Goal: Task Accomplishment & Management: Manage account settings

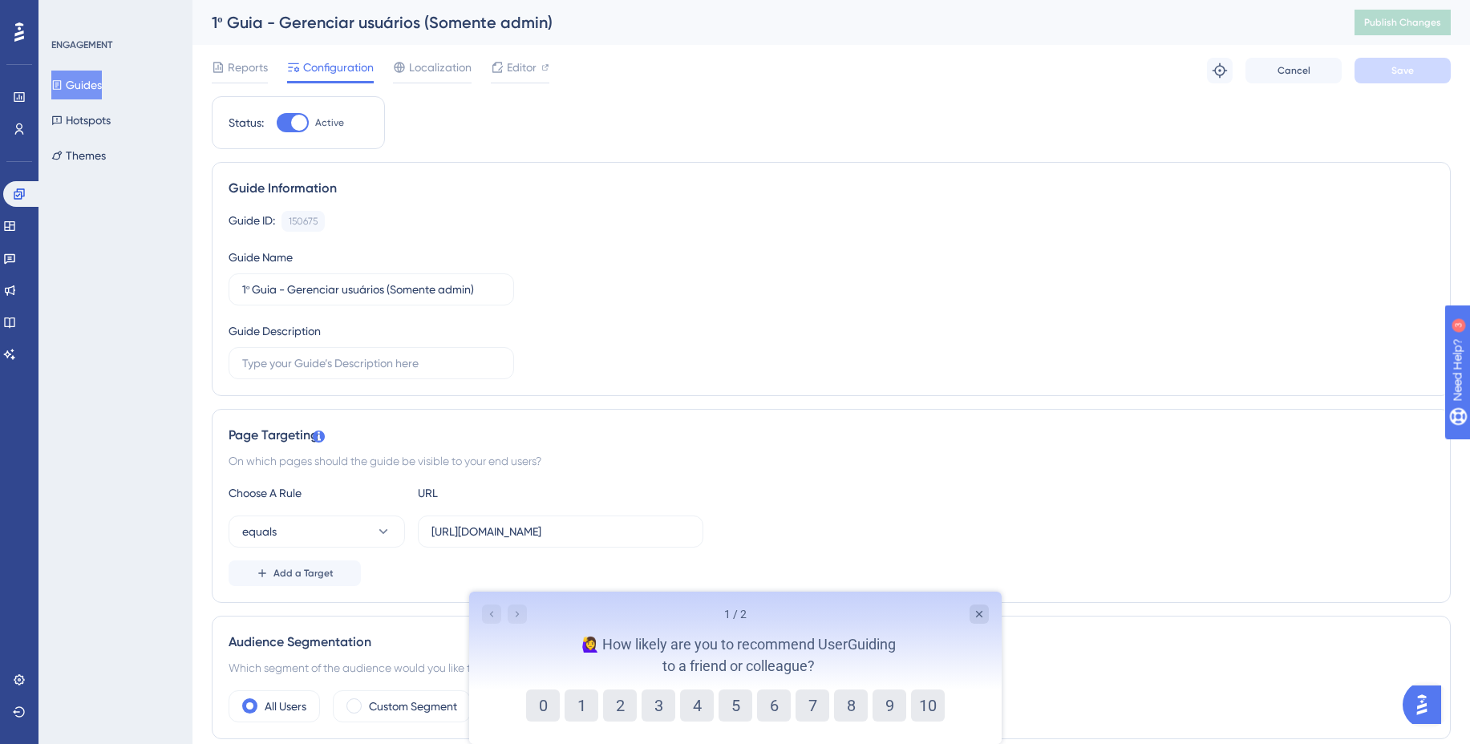
click at [84, 82] on button "Guides" at bounding box center [76, 85] width 51 height 29
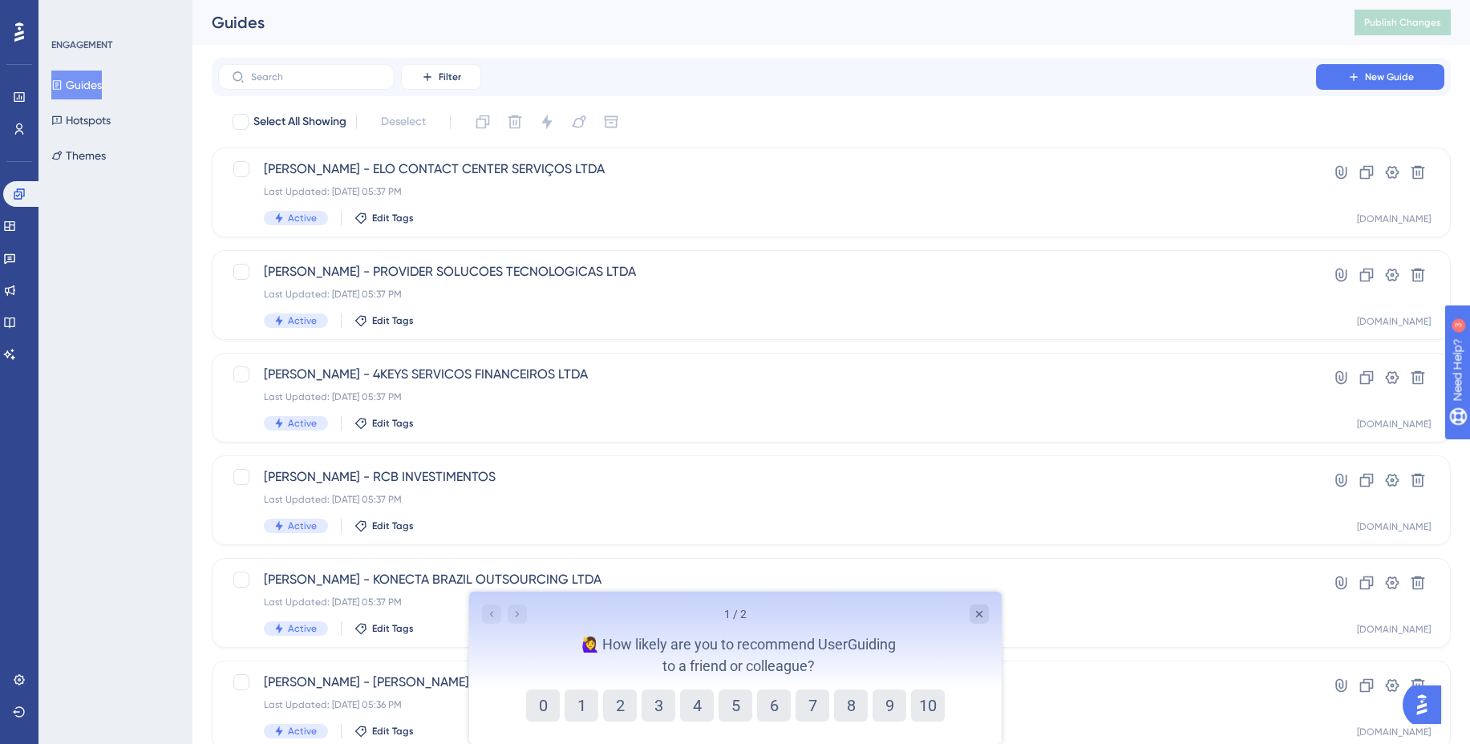
click at [965, 614] on div "1 / 2" at bounding box center [734, 614] width 507 height 19
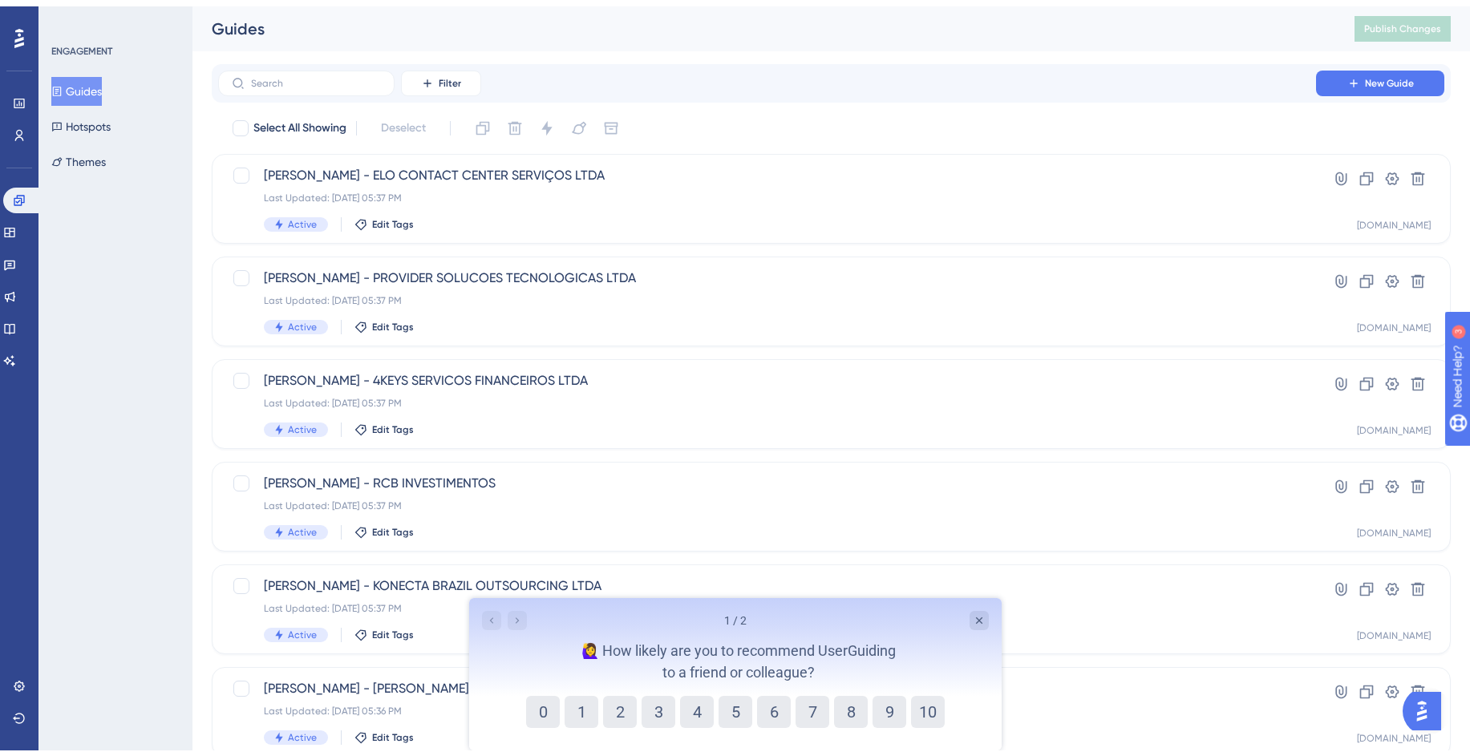
scroll to position [96, 0]
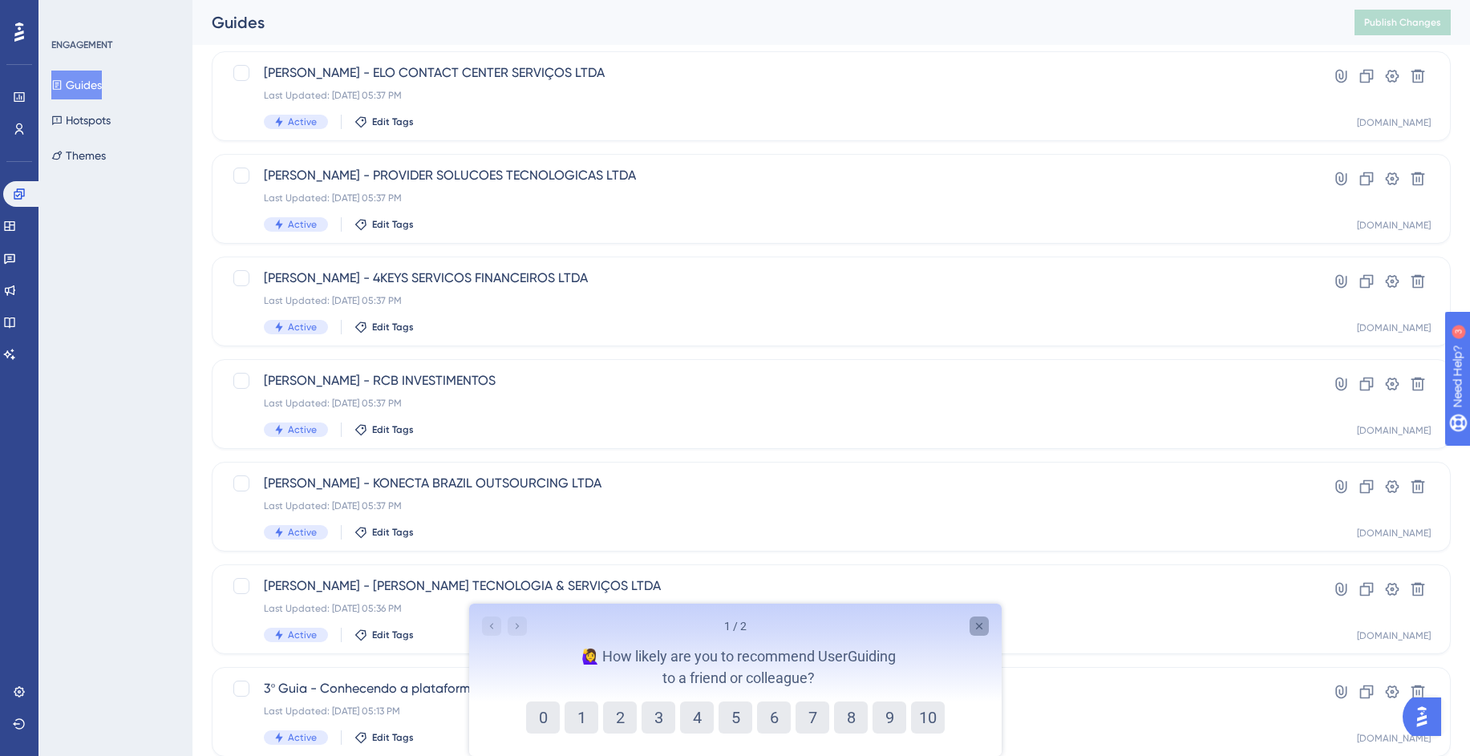
click at [982, 630] on icon "Close survey" at bounding box center [978, 626] width 13 height 13
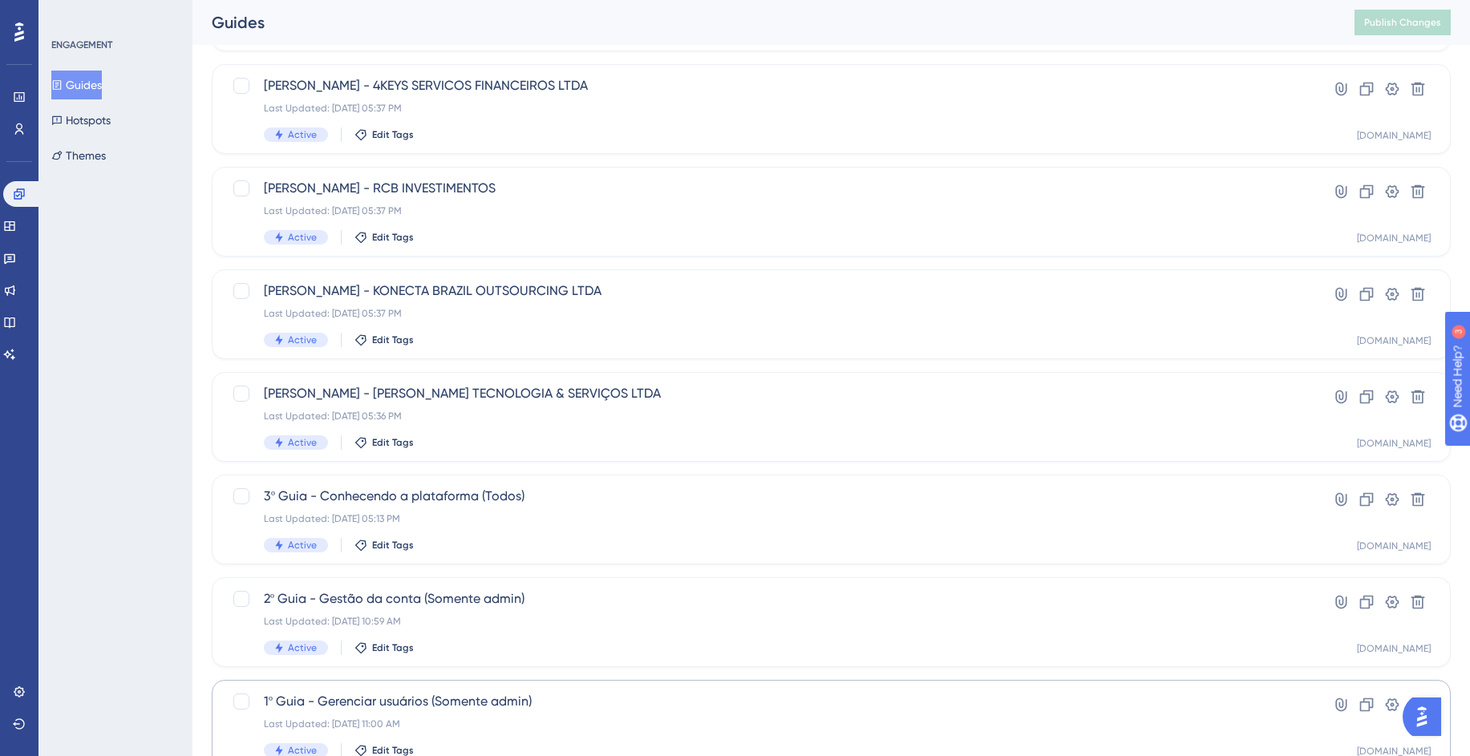
scroll to position [481, 0]
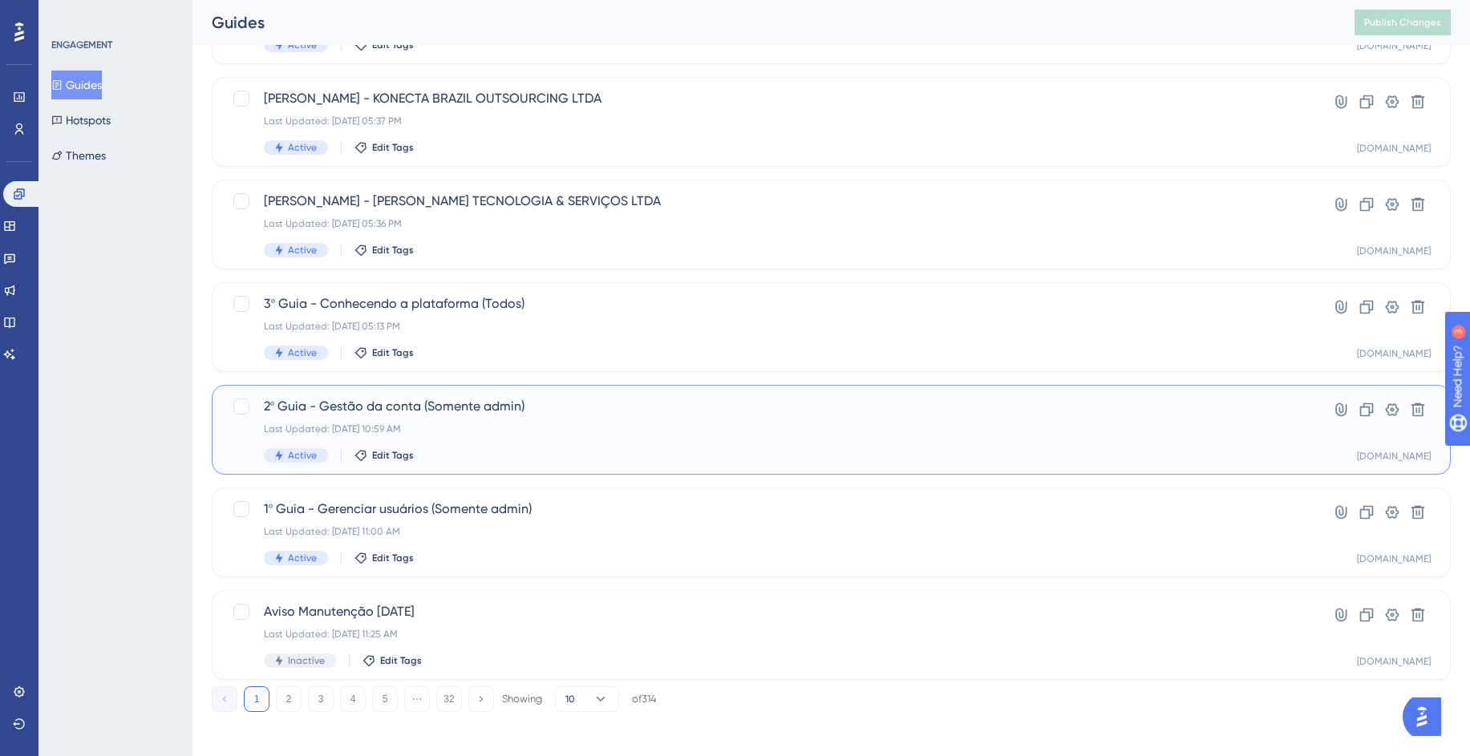
click at [619, 406] on span "2º Guia - Gestão da conta (Somente admin)" at bounding box center [767, 406] width 1006 height 19
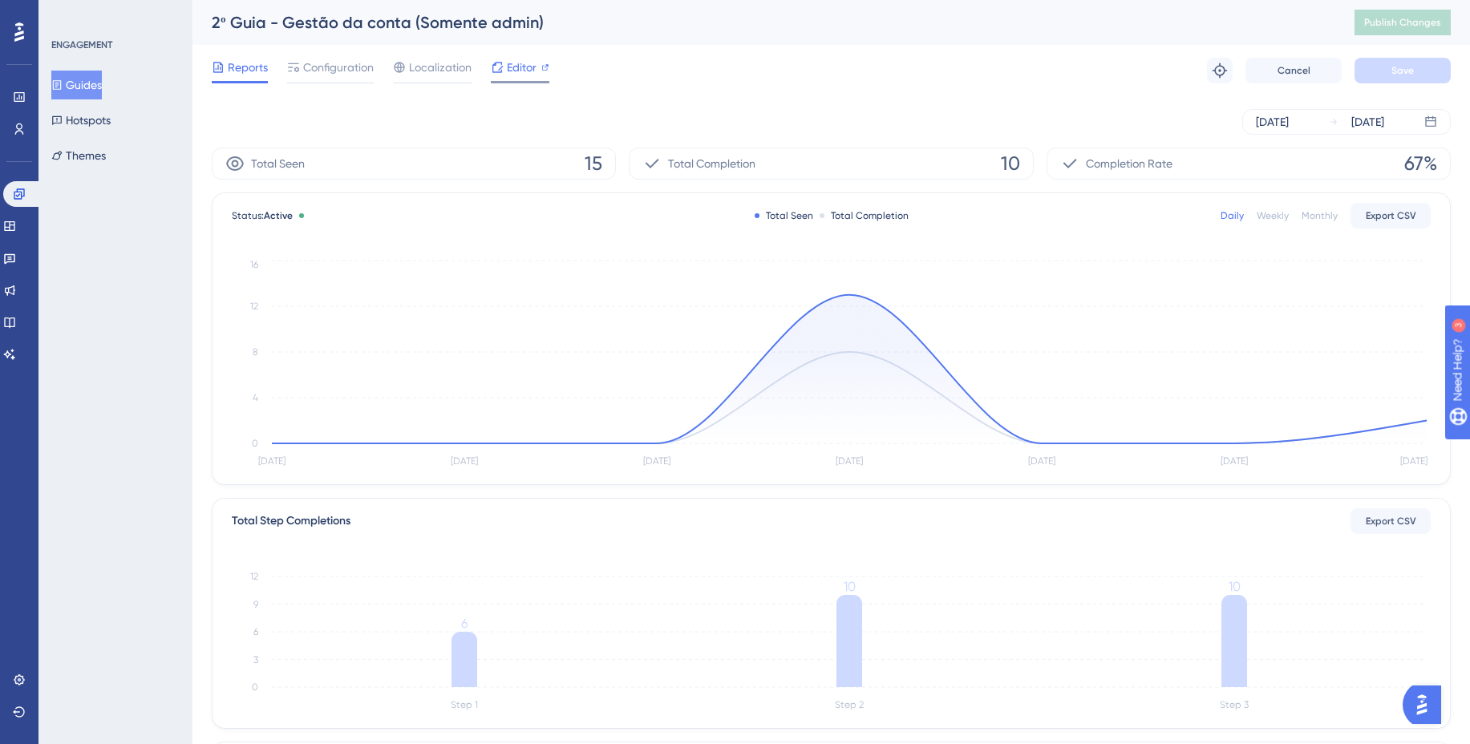
click at [516, 65] on span "Editor" at bounding box center [522, 67] width 30 height 19
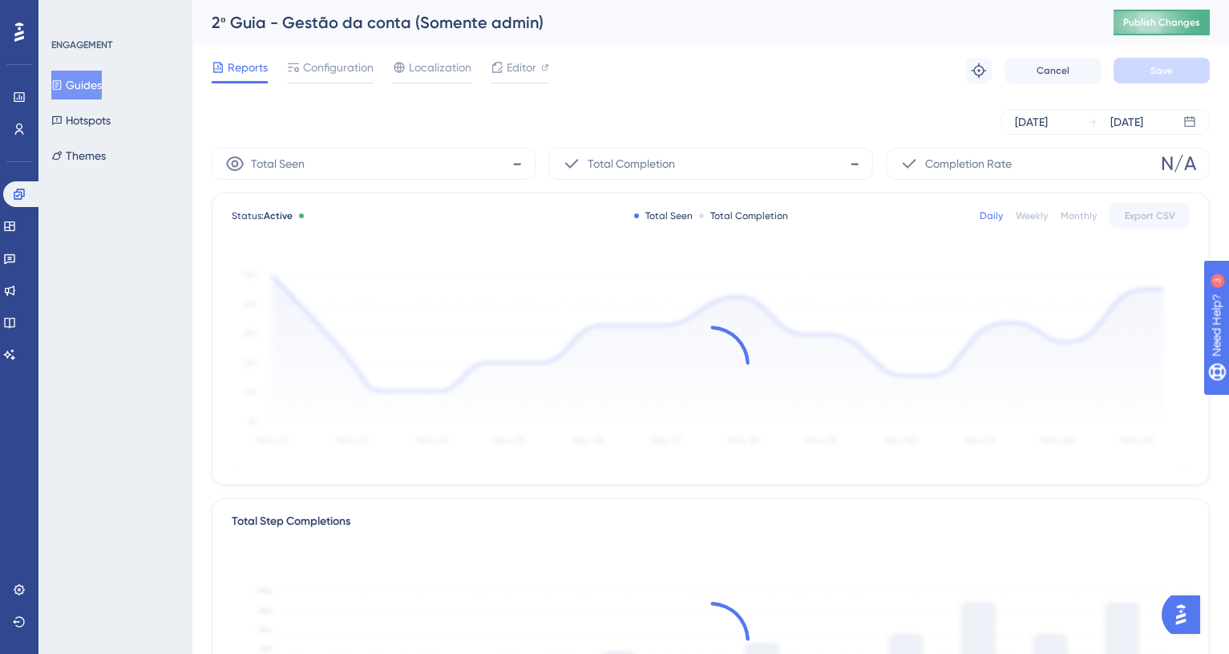
click at [1188, 19] on span "Publish Changes" at bounding box center [1162, 22] width 77 height 13
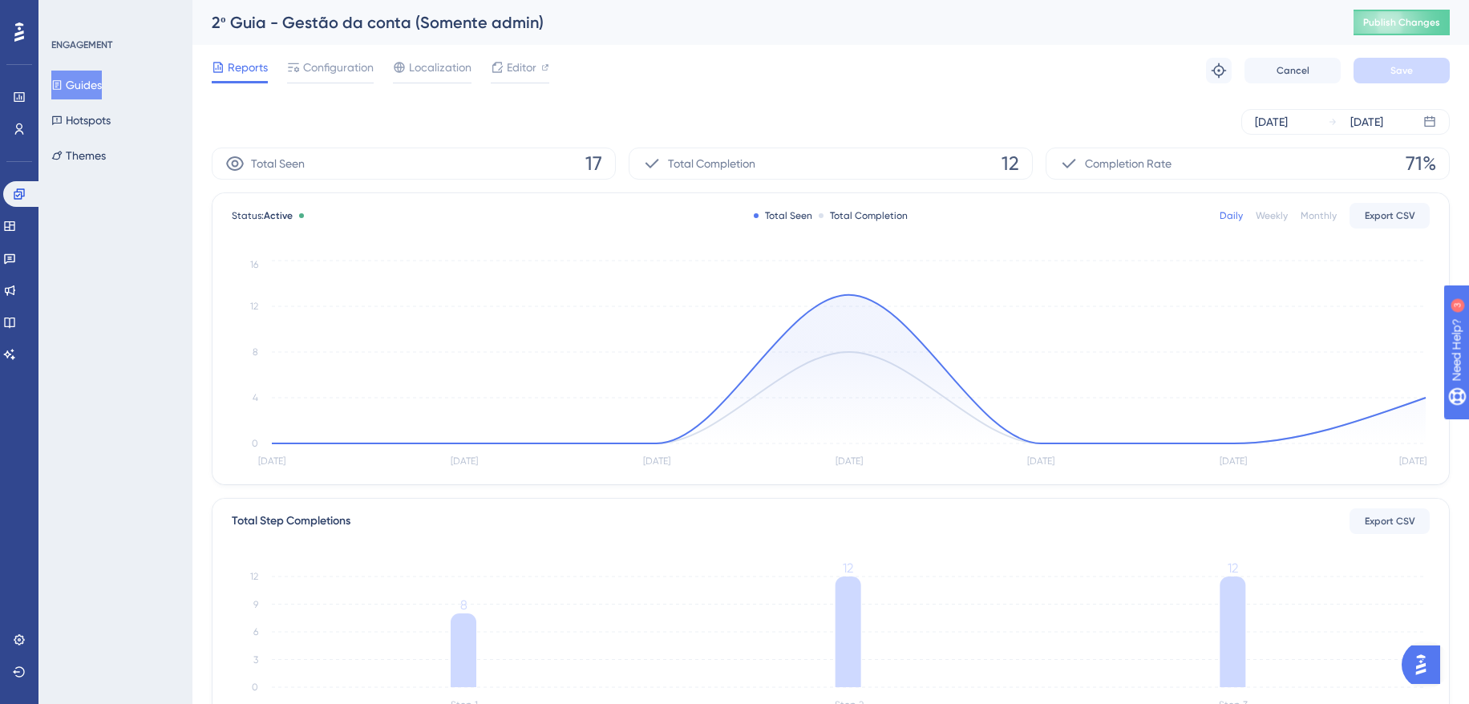
click at [83, 83] on button "Guides" at bounding box center [76, 85] width 51 height 29
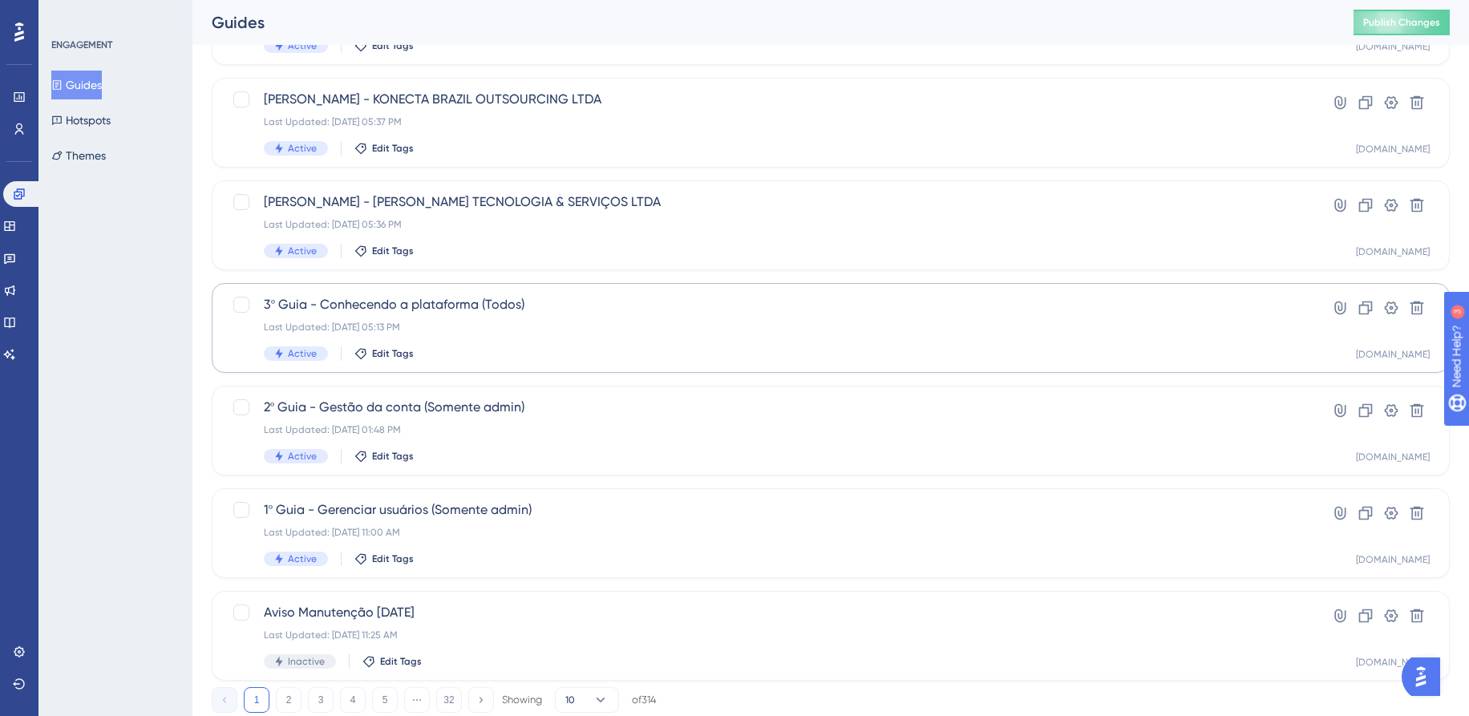
scroll to position [481, 0]
click at [473, 314] on div "3º Guia - Conhecendo a plataforma (Todos) Last Updated: Sep 05 2025, 05:13 PM A…" at bounding box center [767, 327] width 1006 height 66
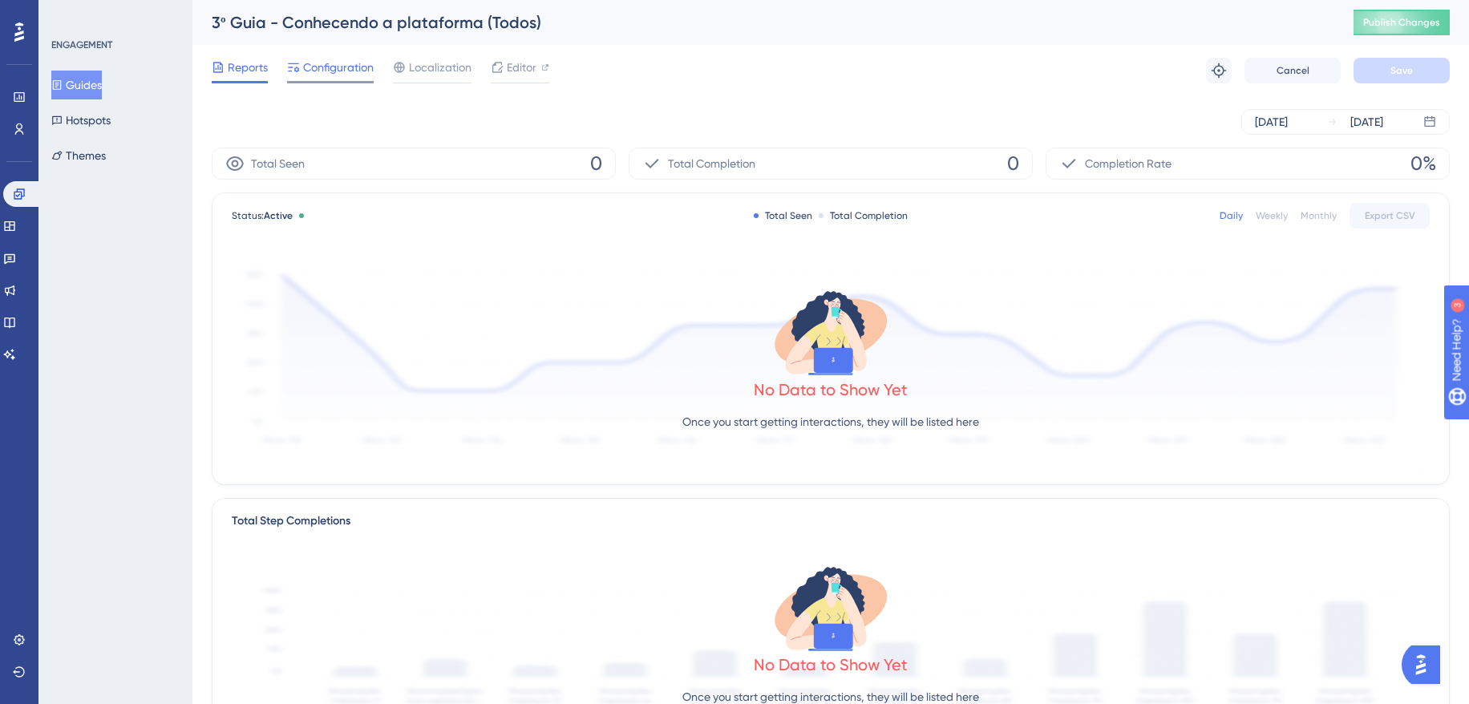
click at [335, 63] on span "Configuration" at bounding box center [338, 67] width 71 height 19
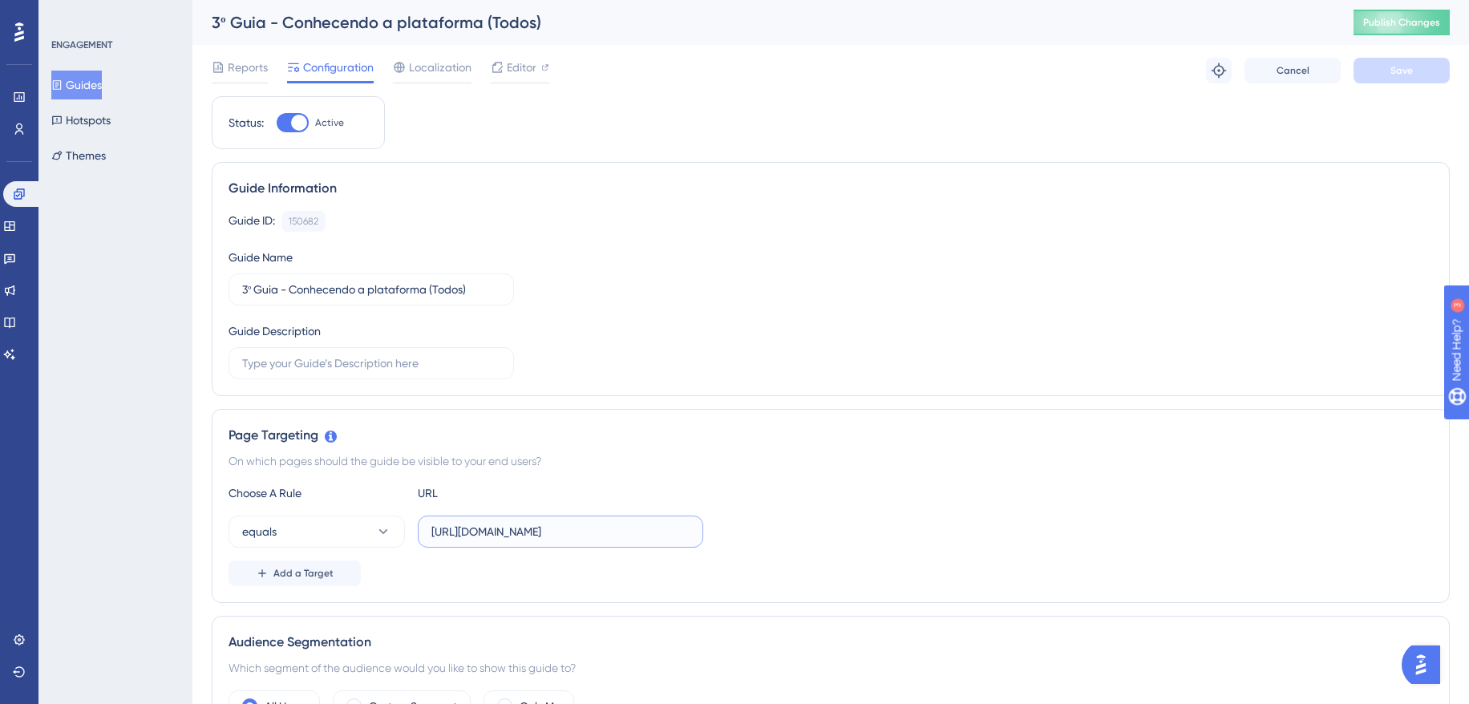
drag, startPoint x: 472, startPoint y: 535, endPoint x: 548, endPoint y: 536, distance: 75.4
click at [548, 536] on input "https://painel-release.assertivasolucoes.com.br/inicio" at bounding box center [560, 532] width 258 height 18
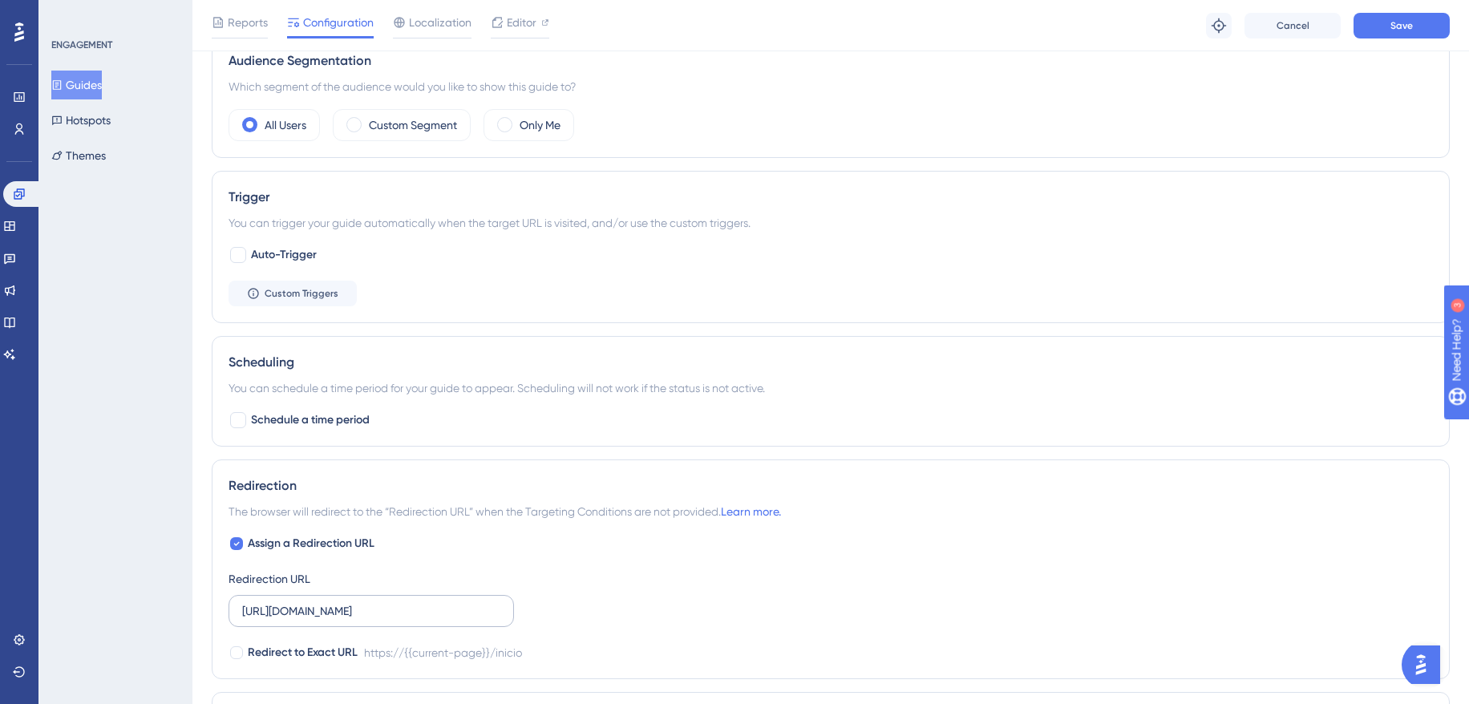
scroll to position [674, 0]
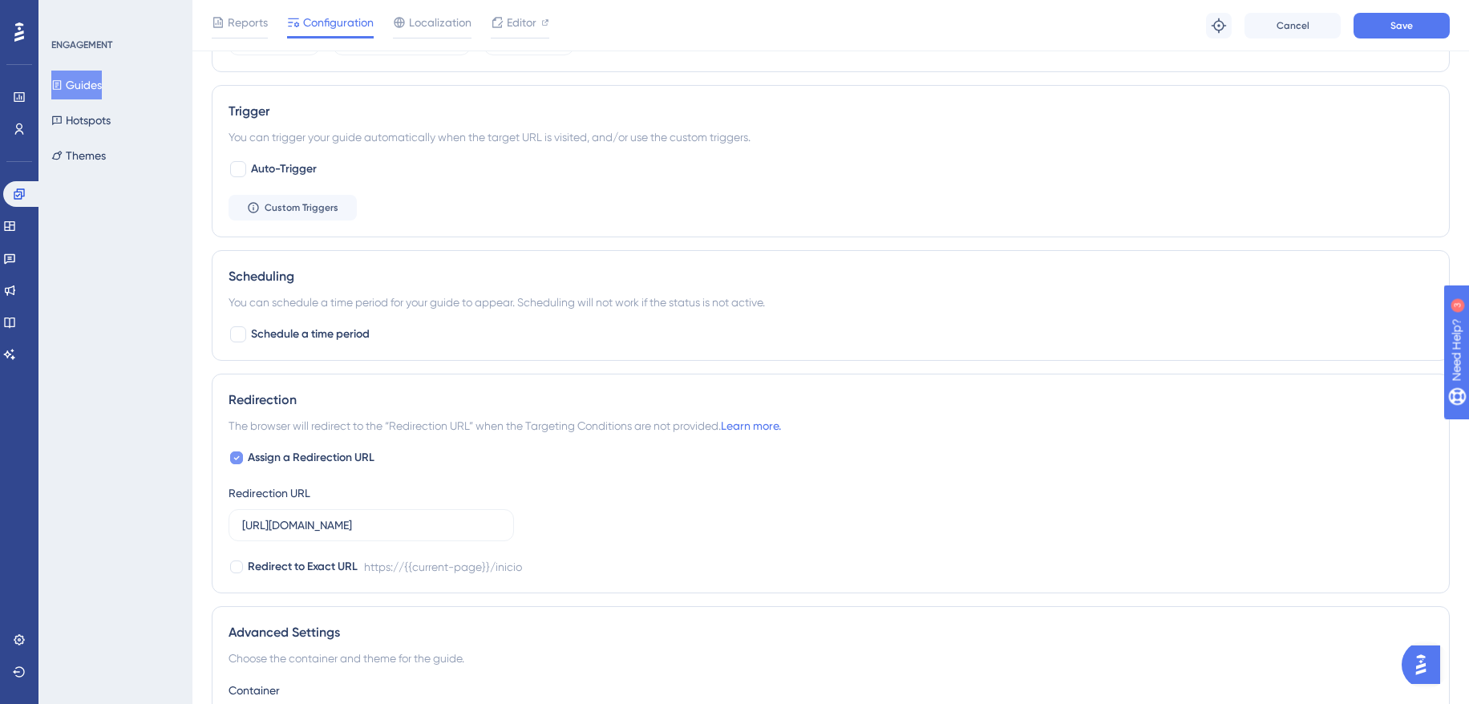
type input "https://localhost.assertivasolucoes.com.br/inicio"
click at [348, 460] on span "Assign a Redirection URL" at bounding box center [311, 457] width 127 height 19
checkbox input "false"
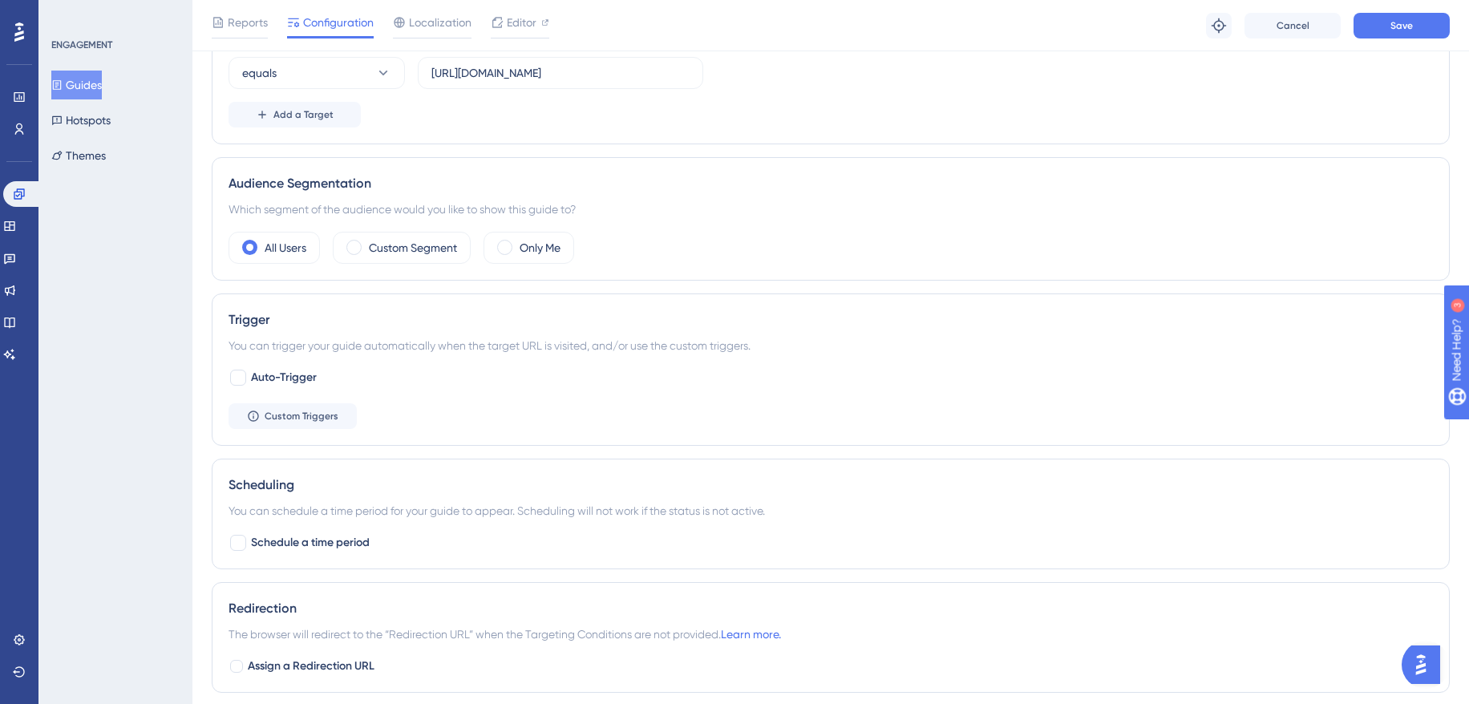
scroll to position [176, 0]
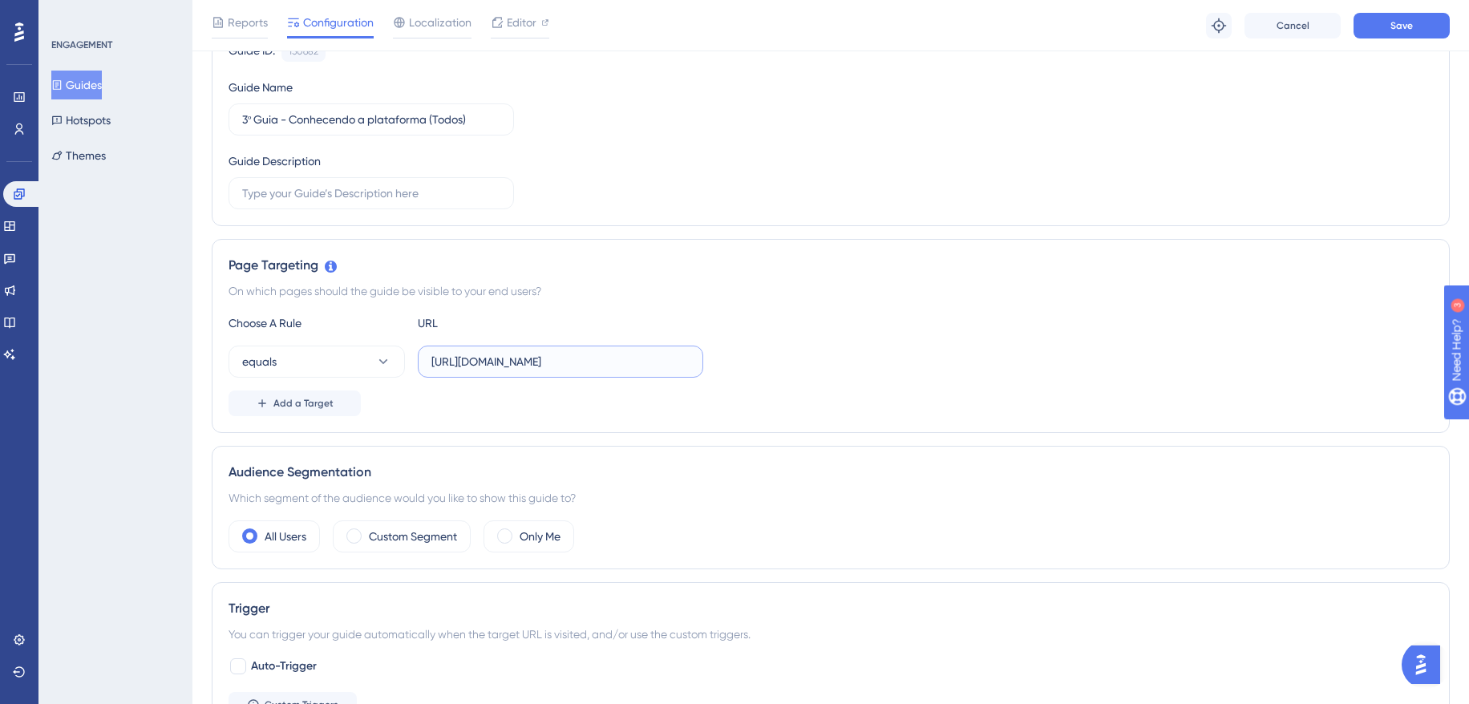
drag, startPoint x: 634, startPoint y: 369, endPoint x: 790, endPoint y: 366, distance: 156.4
click at [790, 366] on div "equals https://localhost.assertivasolucoes.com.br/inicio" at bounding box center [831, 362] width 1205 height 32
click at [862, 354] on div "equals https://localhost.assertivasolucoes.com.br/inicio" at bounding box center [831, 362] width 1205 height 32
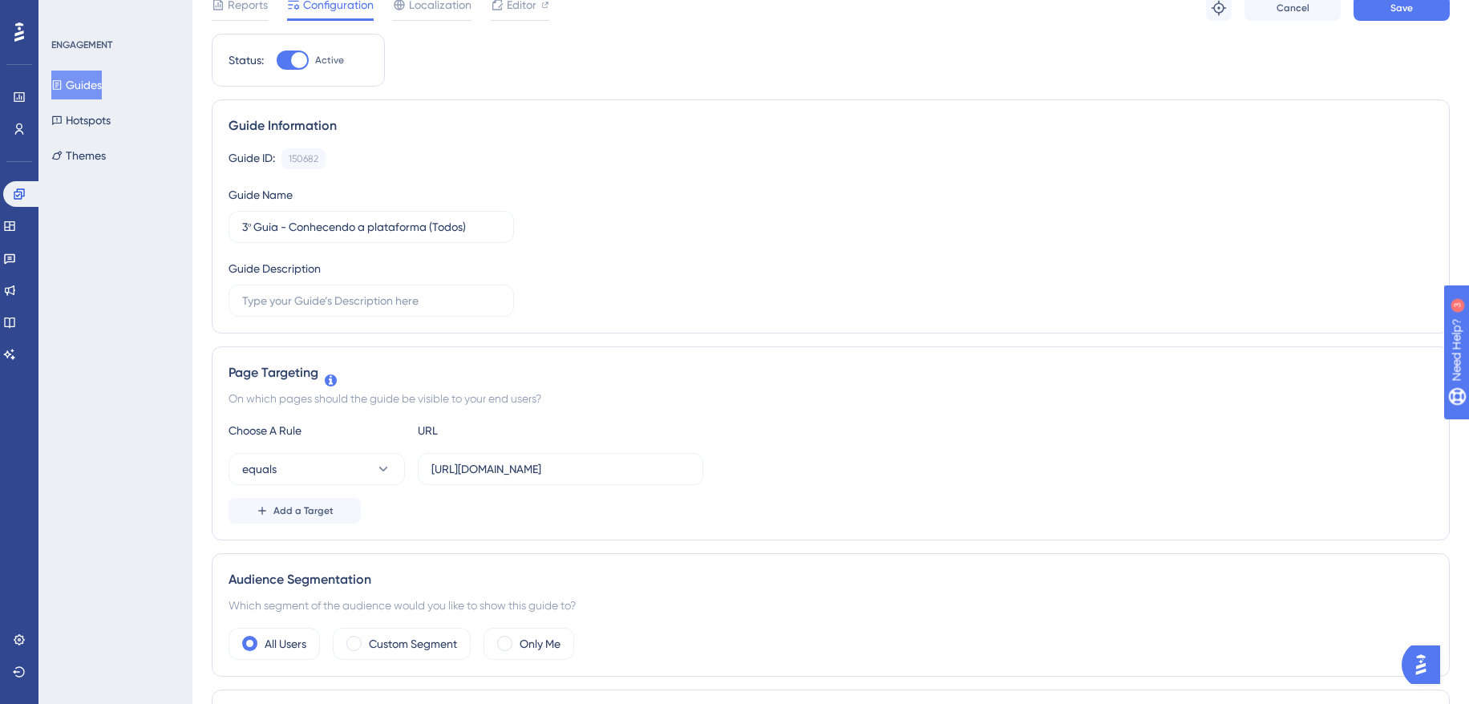
scroll to position [0, 0]
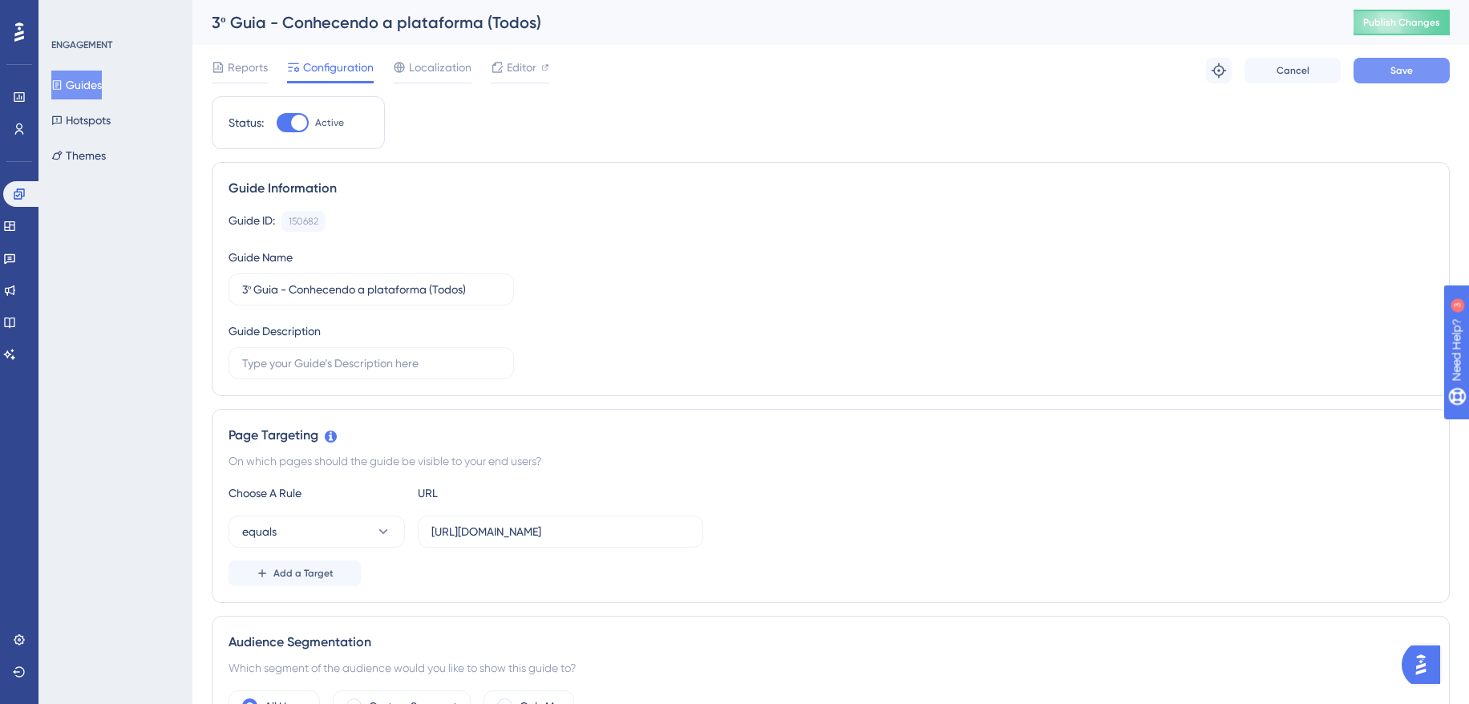
click at [1412, 79] on button "Save" at bounding box center [1402, 71] width 96 height 26
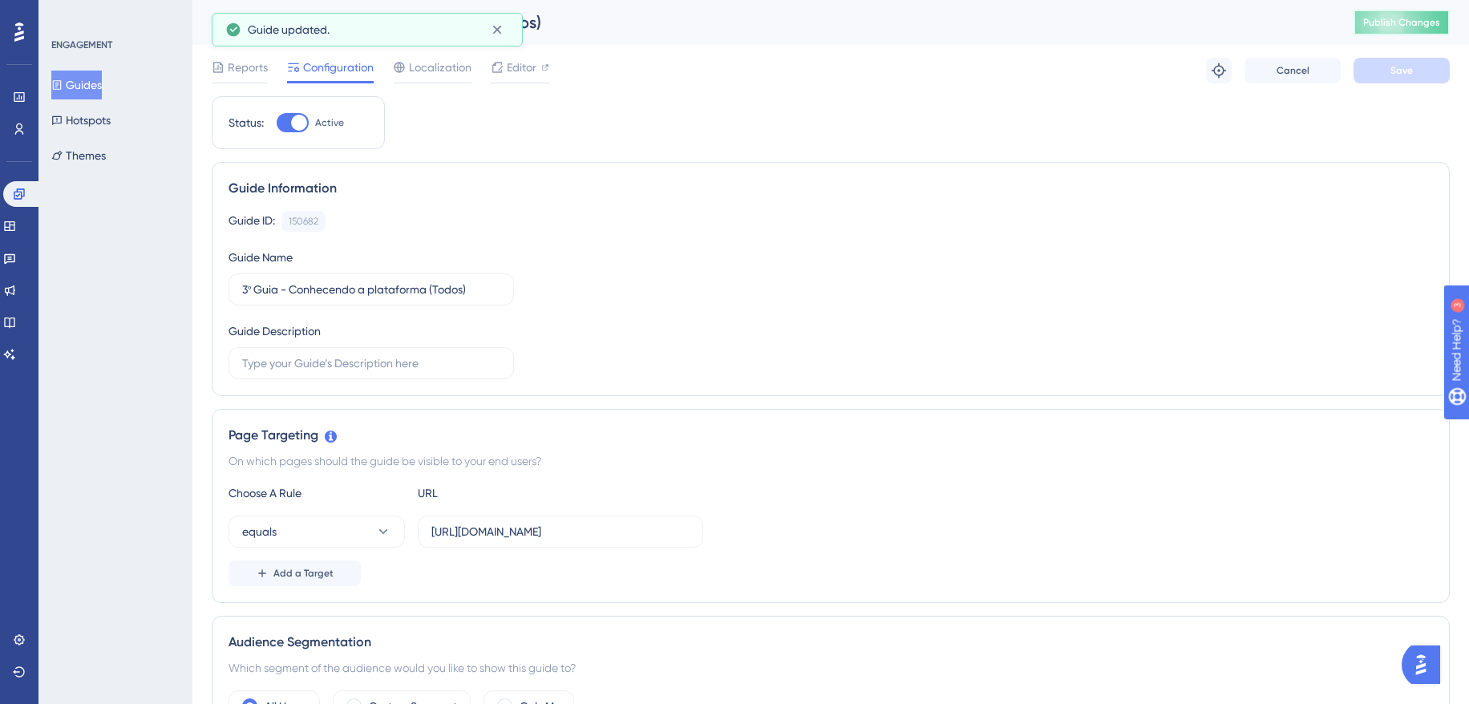
click at [1430, 25] on span "Publish Changes" at bounding box center [1401, 22] width 77 height 13
click at [553, 78] on div "Reports Configuration Localization Editor Troubleshoot Cancel Save" at bounding box center [831, 70] width 1238 height 51
click at [534, 71] on span "Editor" at bounding box center [522, 67] width 30 height 19
click at [493, 531] on input "https://localhost.assertivasolucoes.com.br/inicio" at bounding box center [560, 532] width 258 height 18
click at [442, 75] on span "Localization" at bounding box center [440, 67] width 63 height 19
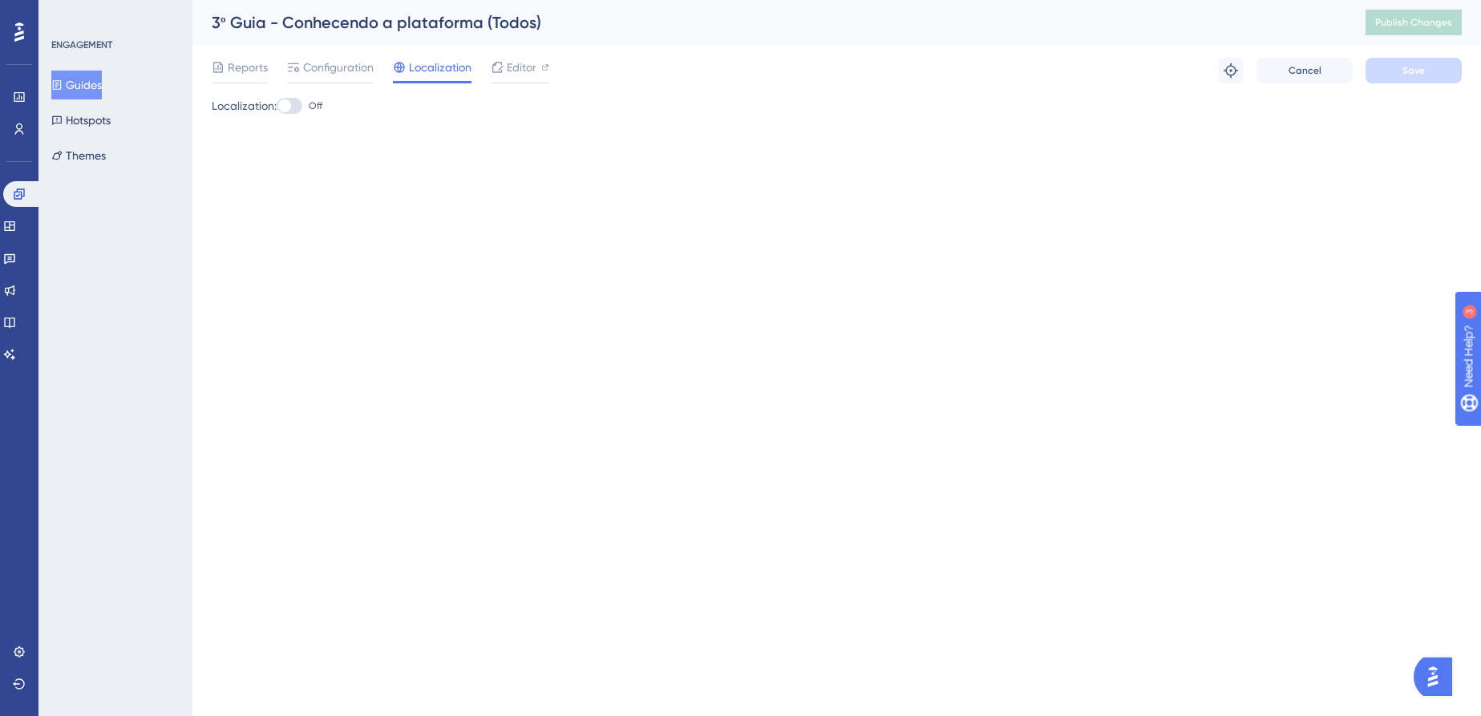
click at [398, 71] on icon at bounding box center [399, 67] width 13 height 13
click at [359, 70] on span "Configuration" at bounding box center [338, 67] width 71 height 19
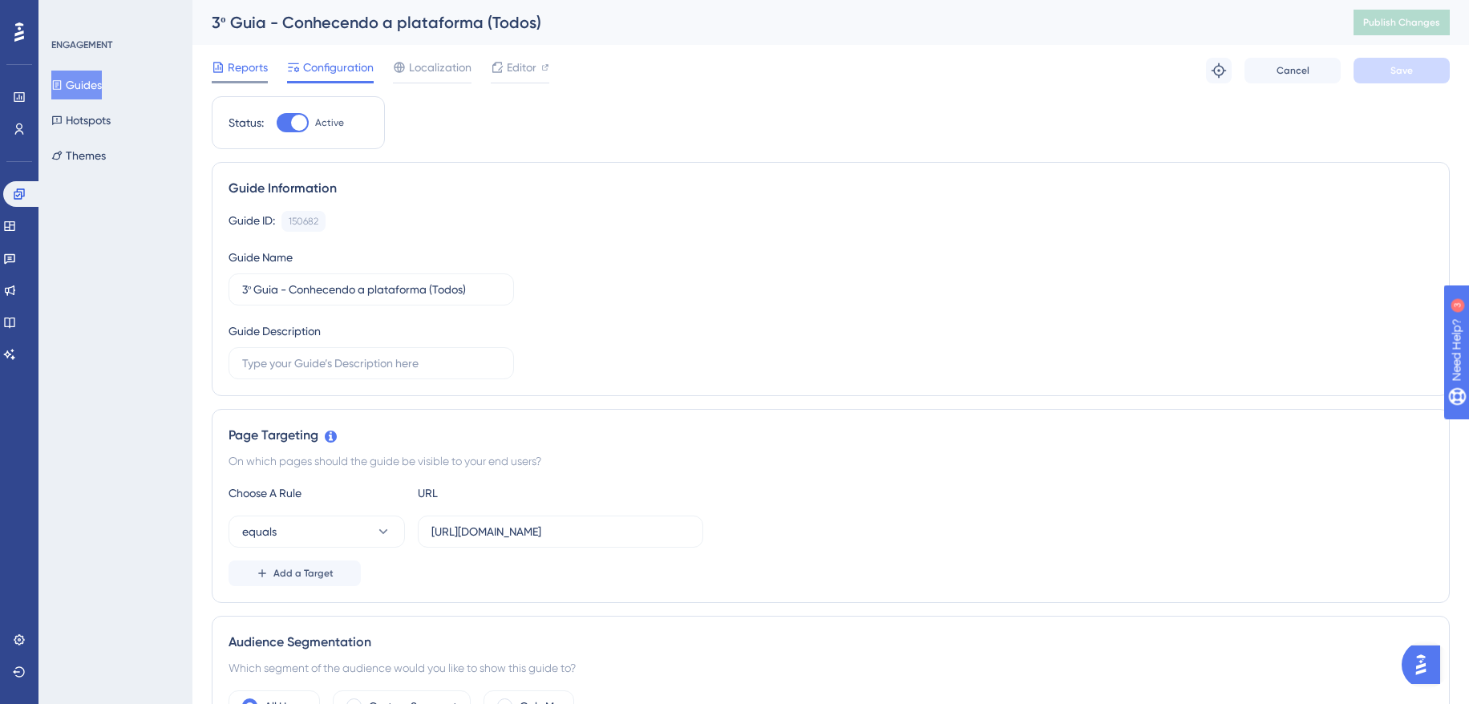
click at [250, 67] on span "Reports" at bounding box center [248, 67] width 40 height 19
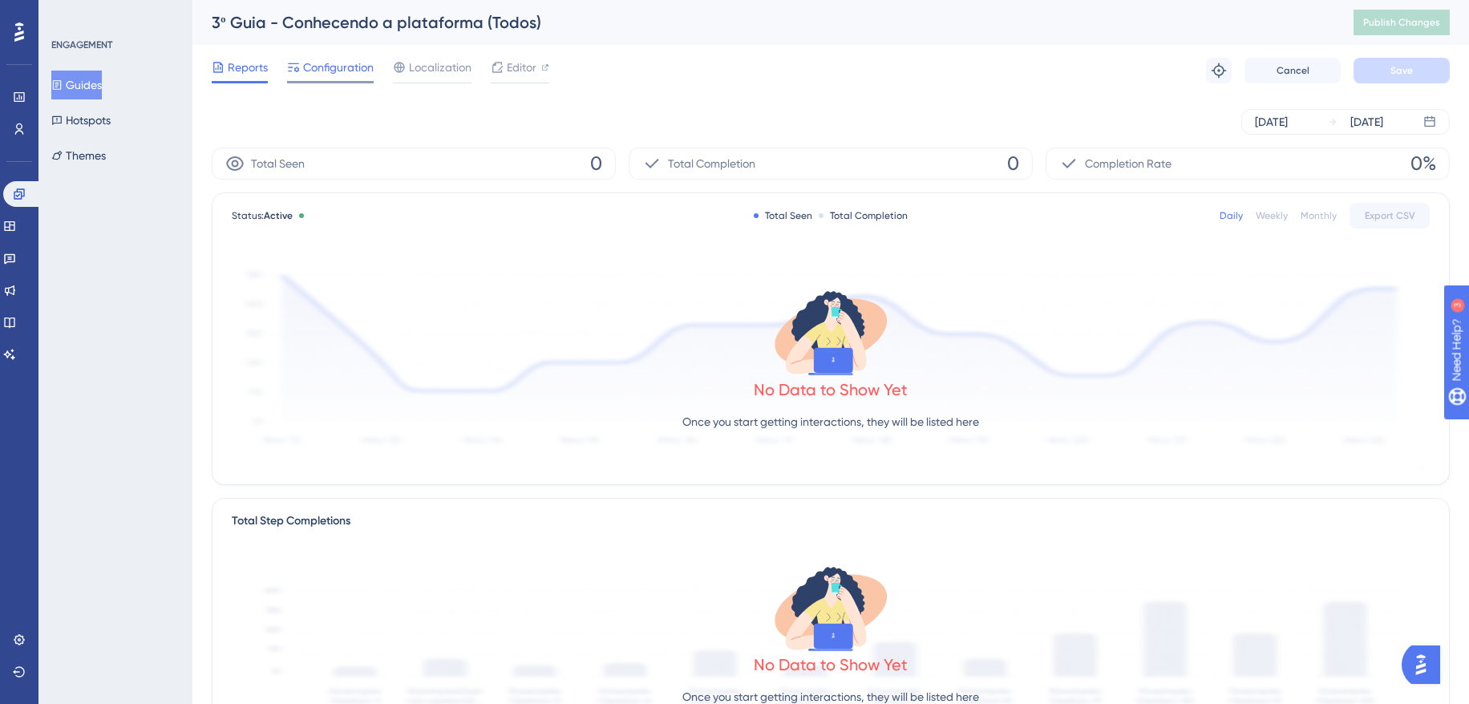
click at [339, 68] on span "Configuration" at bounding box center [338, 67] width 71 height 19
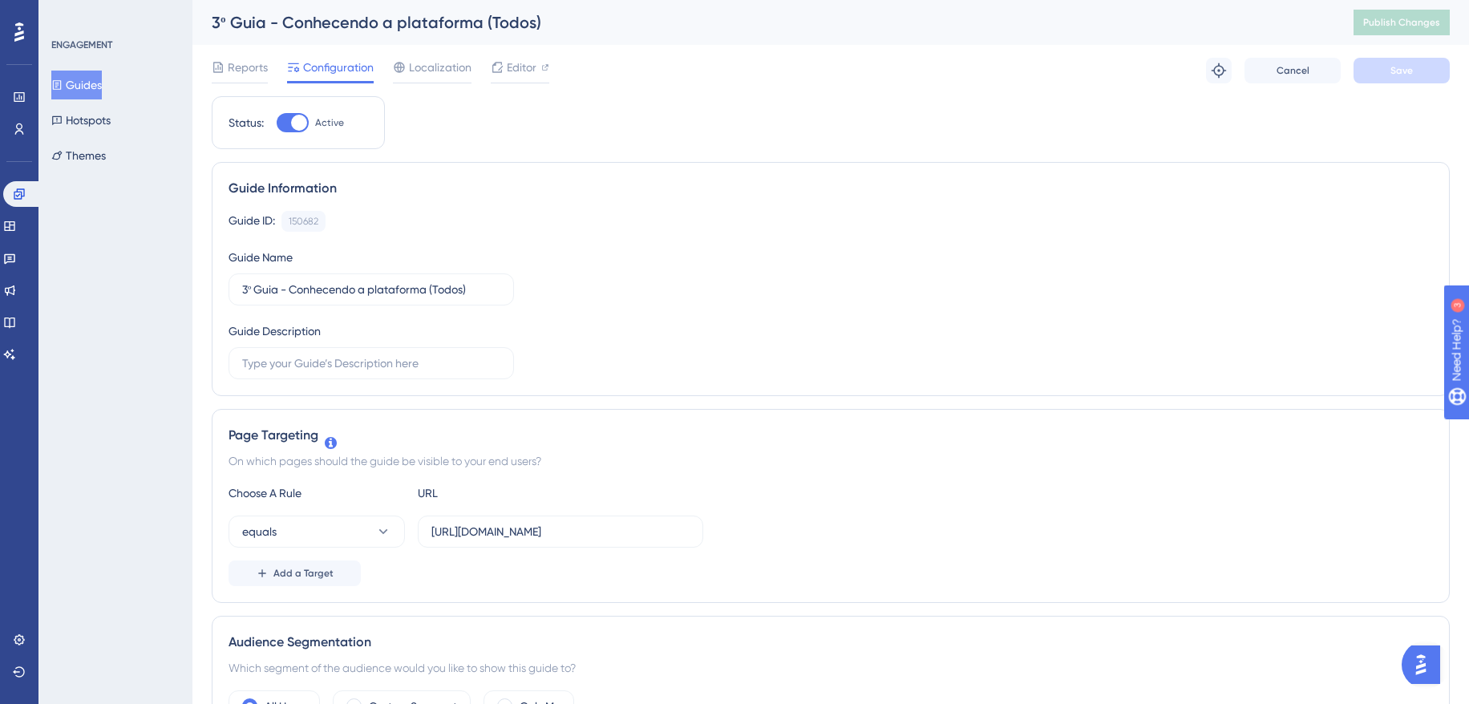
click at [553, 76] on div "Reports Configuration Localization Editor Troubleshoot Cancel Save" at bounding box center [831, 70] width 1238 height 51
click at [545, 74] on div at bounding box center [545, 67] width 8 height 19
click at [22, 684] on button at bounding box center [19, 672] width 13 height 26
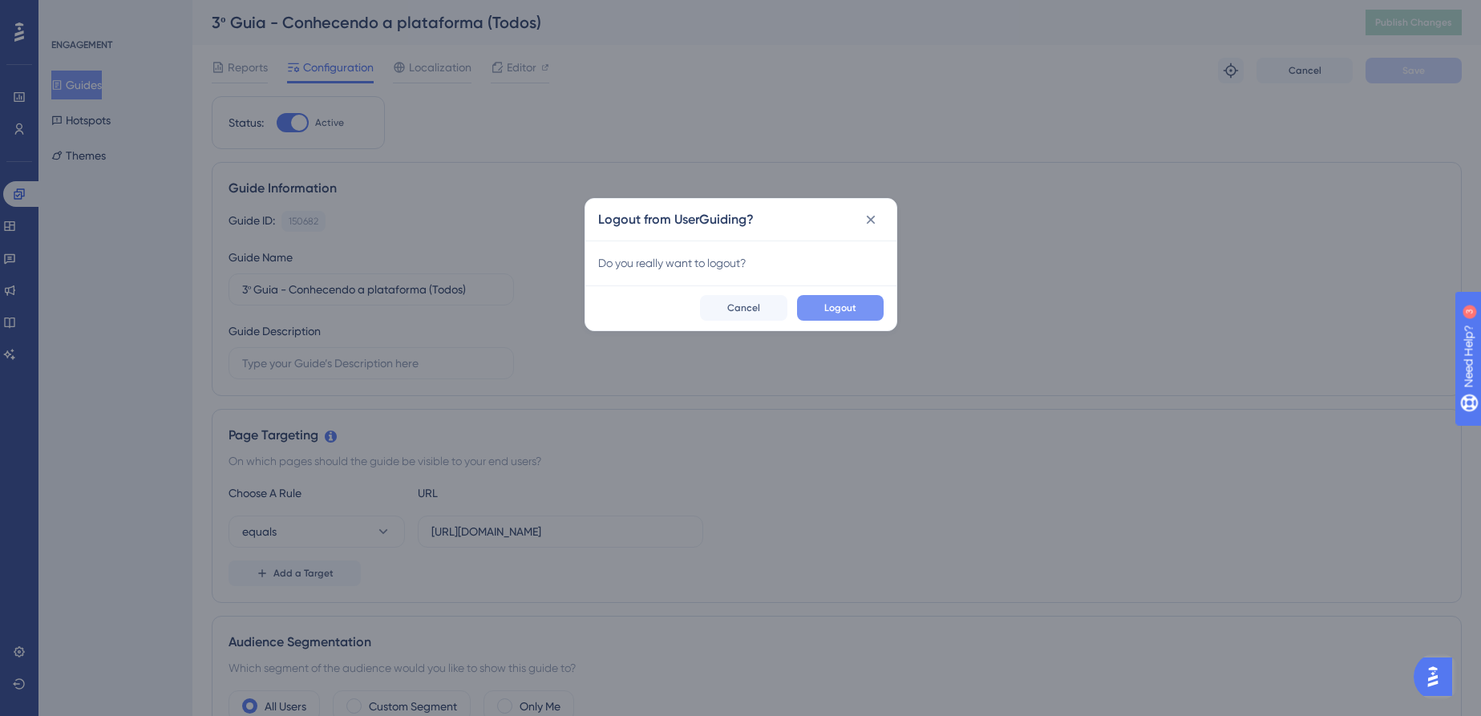
click at [854, 304] on span "Logout" at bounding box center [840, 308] width 32 height 13
